Goal: Task Accomplishment & Management: Manage account settings

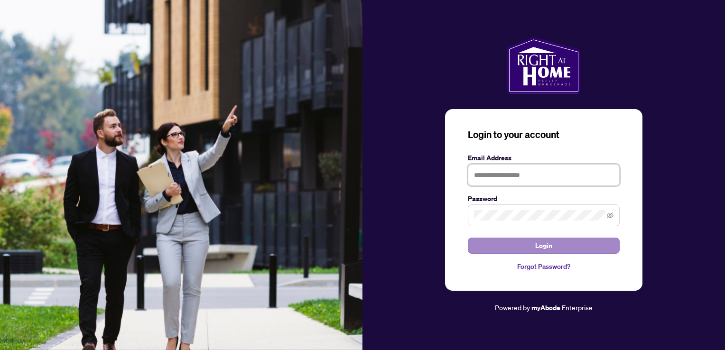
type input "**********"
click at [531, 253] on button "Login" at bounding box center [544, 246] width 152 height 16
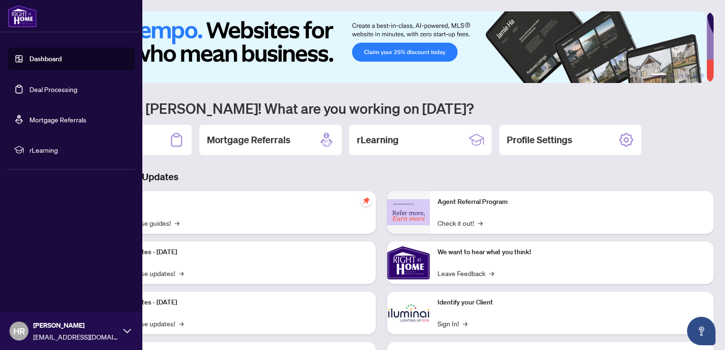
click at [52, 89] on link "Deal Processing" at bounding box center [53, 89] width 48 height 9
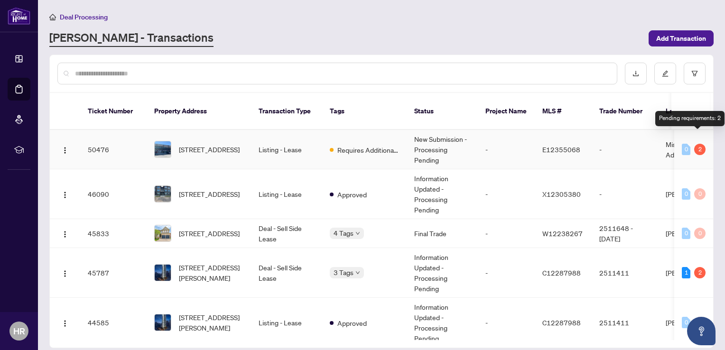
click at [695, 144] on div "2" at bounding box center [699, 149] width 11 height 11
click at [698, 144] on div "2" at bounding box center [699, 149] width 11 height 11
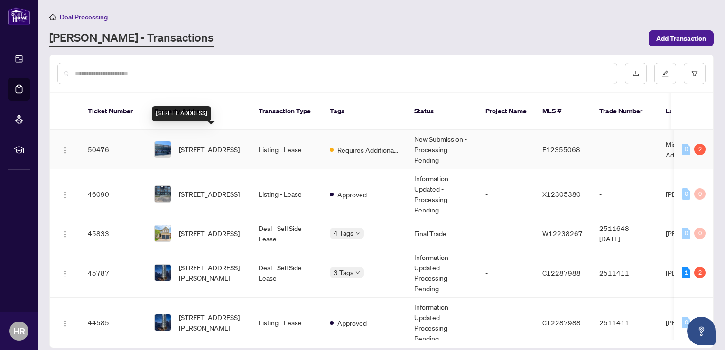
click at [204, 144] on span "[STREET_ADDRESS]" at bounding box center [209, 149] width 61 height 10
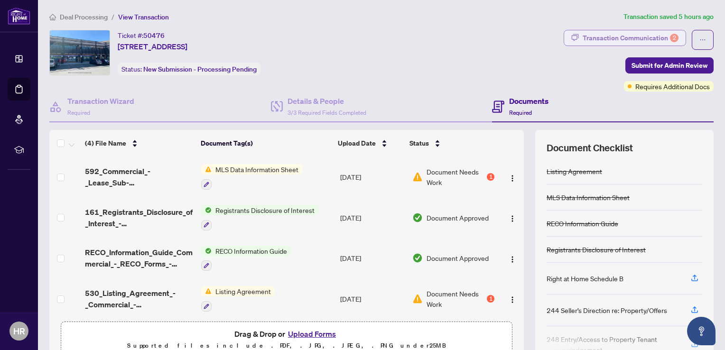
click at [617, 37] on div "Transaction Communication 2" at bounding box center [631, 37] width 96 height 15
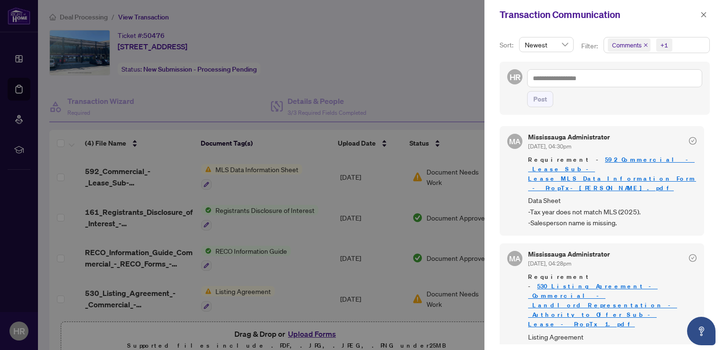
click at [590, 162] on span "Requirement - 592_Commercial_-_Lease_Sub-Lease_MLS_Data_Information_Form_-_Prop…" at bounding box center [612, 174] width 168 height 38
click at [588, 160] on link "592_Commercial_-_Lease_Sub-Lease_MLS_Data_Information_Form_-_PropTx-[PERSON_NAM…" at bounding box center [612, 174] width 168 height 37
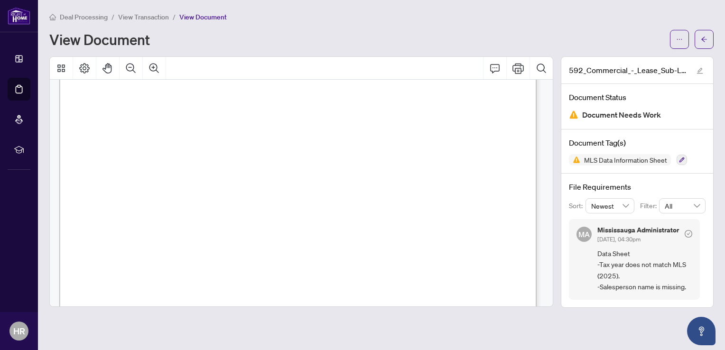
scroll to position [720, 0]
click at [119, 186] on span "14.00" at bounding box center [109, 186] width 20 height 8
click at [520, 71] on icon "Print" at bounding box center [517, 68] width 11 height 11
click at [707, 43] on button "button" at bounding box center [704, 39] width 19 height 19
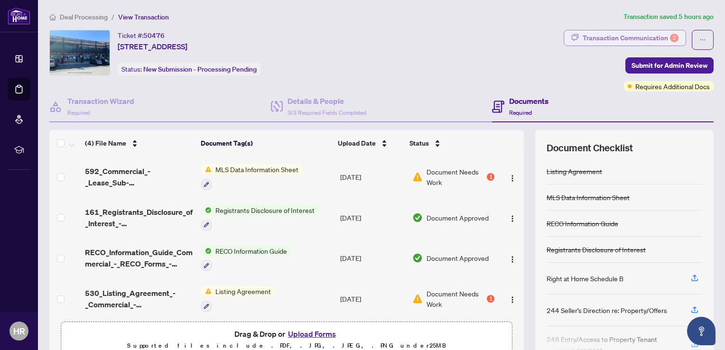
click at [643, 34] on div "Transaction Communication 2" at bounding box center [631, 37] width 96 height 15
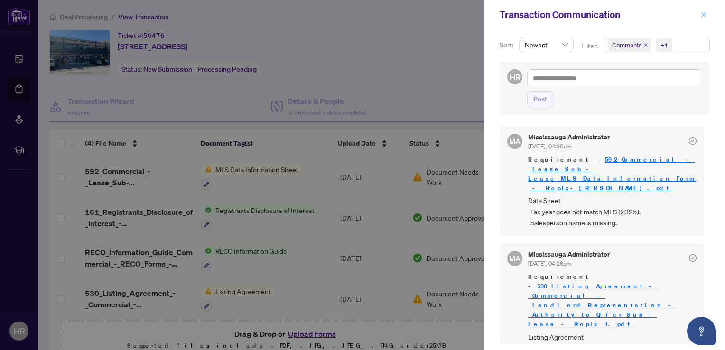
click at [699, 16] on button "button" at bounding box center [703, 14] width 12 height 11
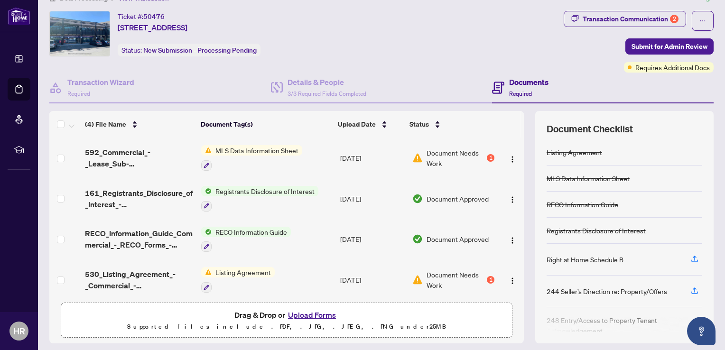
scroll to position [46, 0]
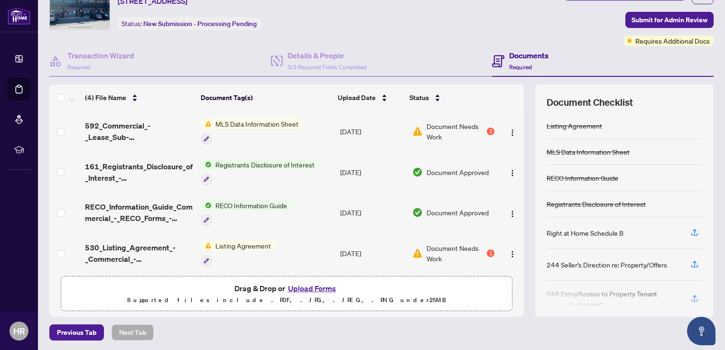
click at [310, 285] on button "Upload Forms" at bounding box center [312, 288] width 54 height 12
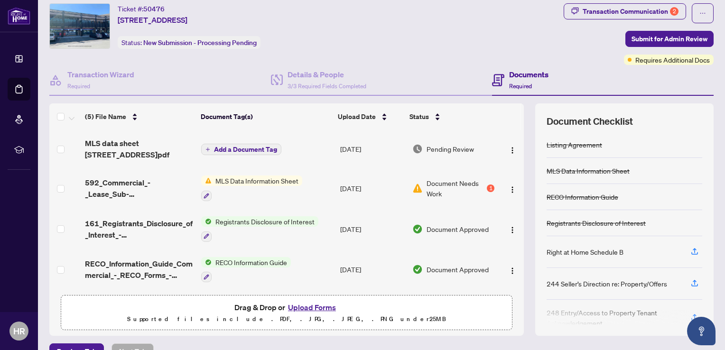
scroll to position [0, 0]
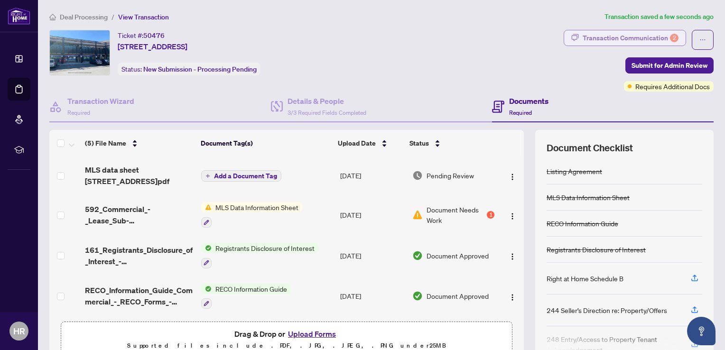
click at [608, 41] on div "Transaction Communication 2" at bounding box center [631, 37] width 96 height 15
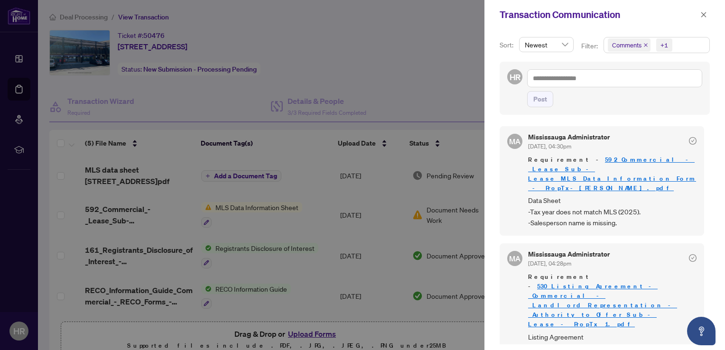
click at [655, 332] on span "Listing Agreement -Incorrect form, please provide form 594 as we are a designat…" at bounding box center [612, 348] width 168 height 33
